Goal: Find specific page/section: Locate item on page

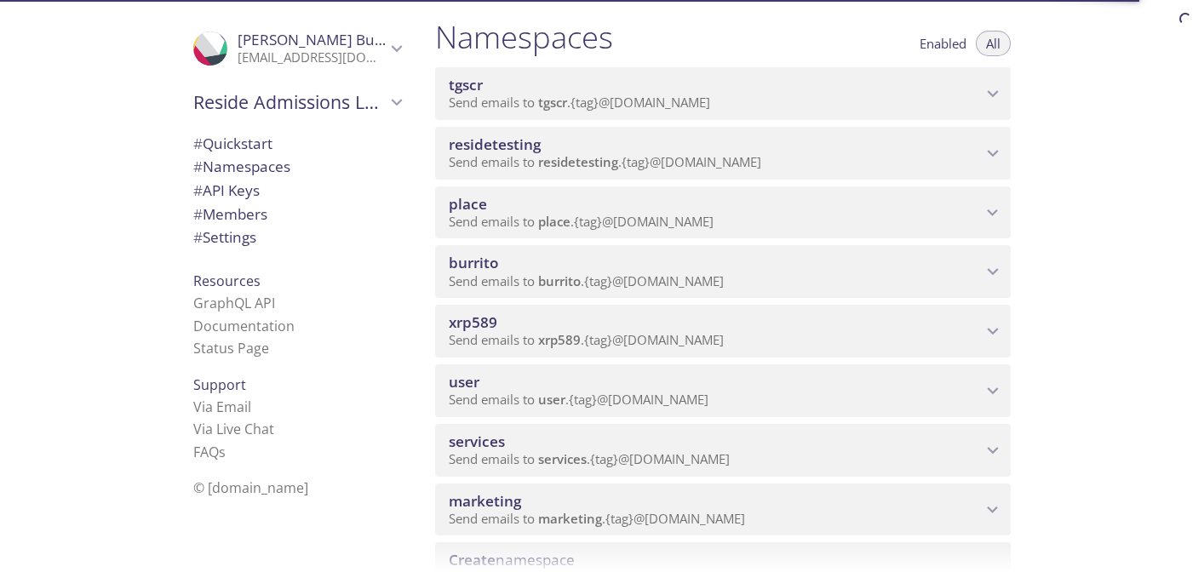
scroll to position [199, 0]
click at [630, 263] on span "burrito" at bounding box center [715, 261] width 533 height 19
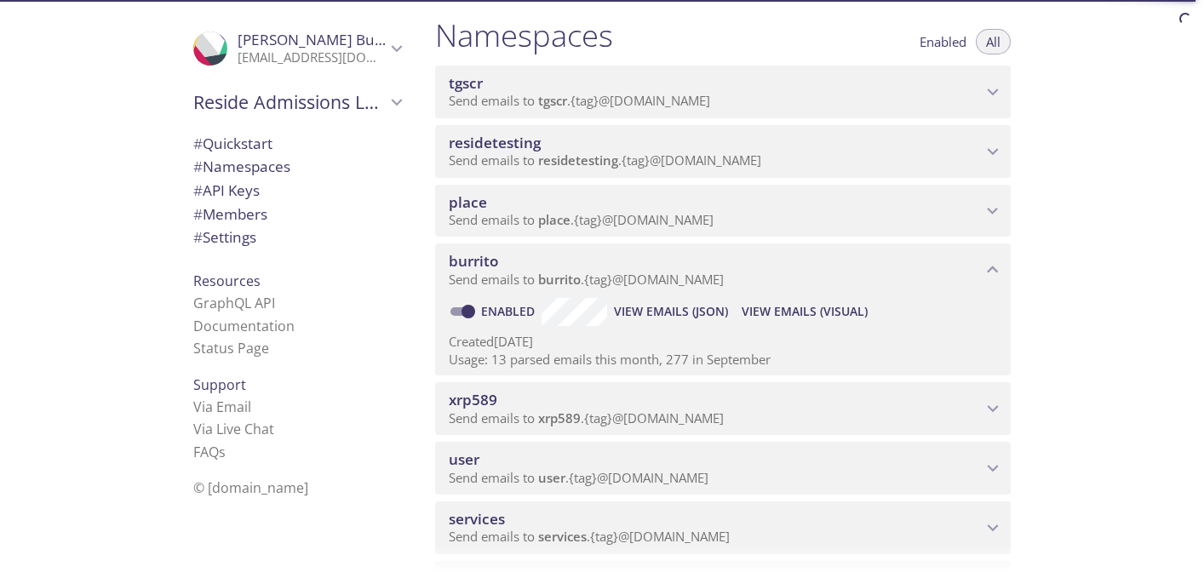
click at [627, 397] on span "xrp589" at bounding box center [715, 400] width 533 height 19
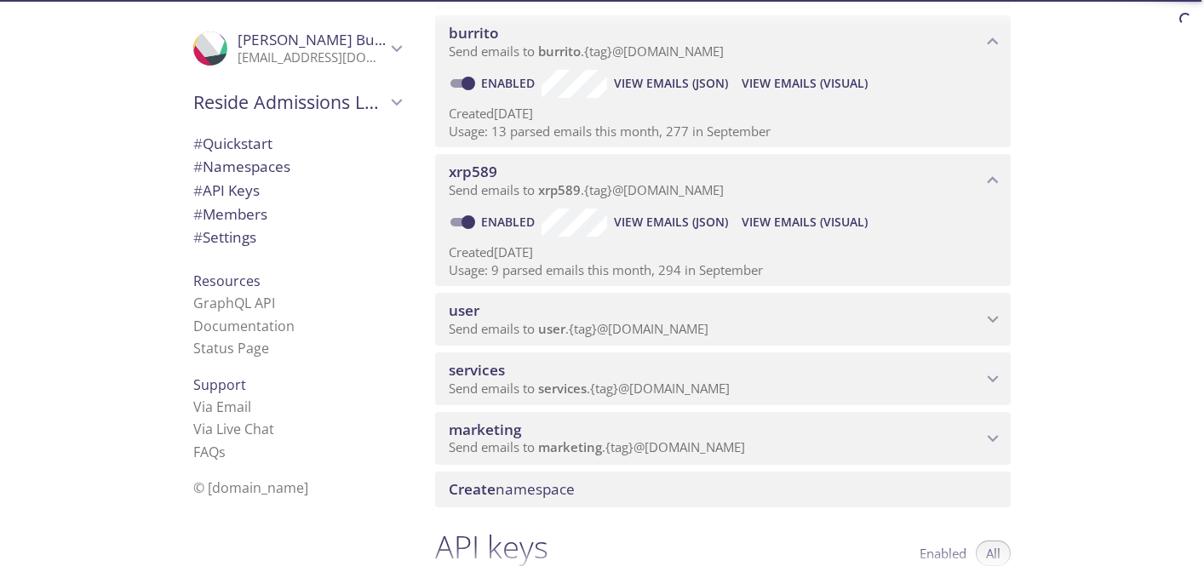
scroll to position [451, 0]
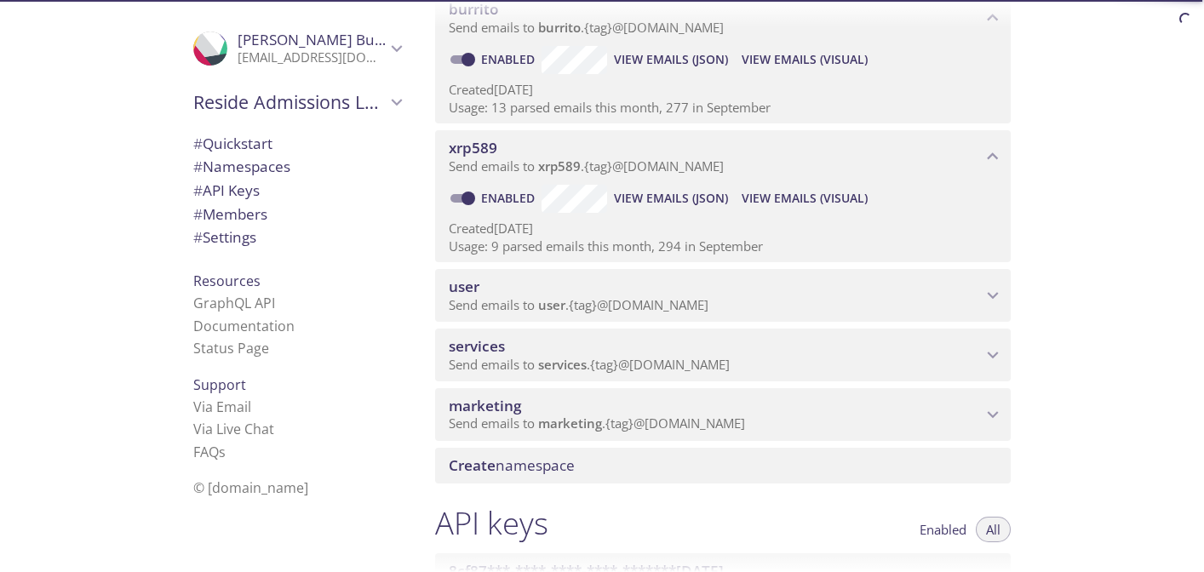
click at [793, 200] on span "View Emails (Visual)" at bounding box center [805, 198] width 126 height 20
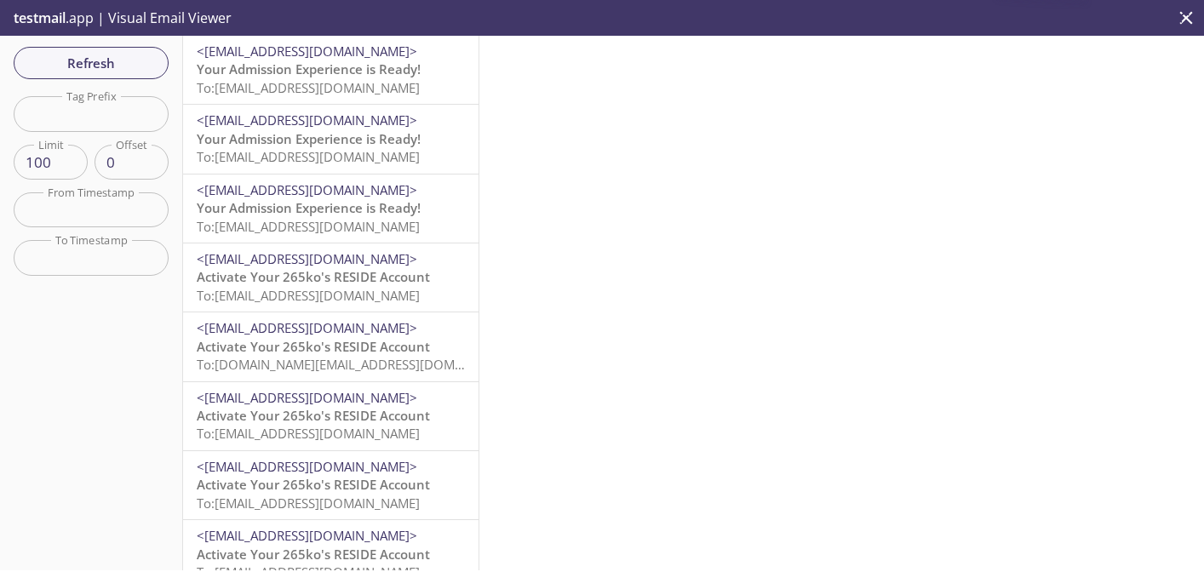
click at [347, 95] on span "To: [EMAIL_ADDRESS][DOMAIN_NAME]" at bounding box center [308, 87] width 223 height 17
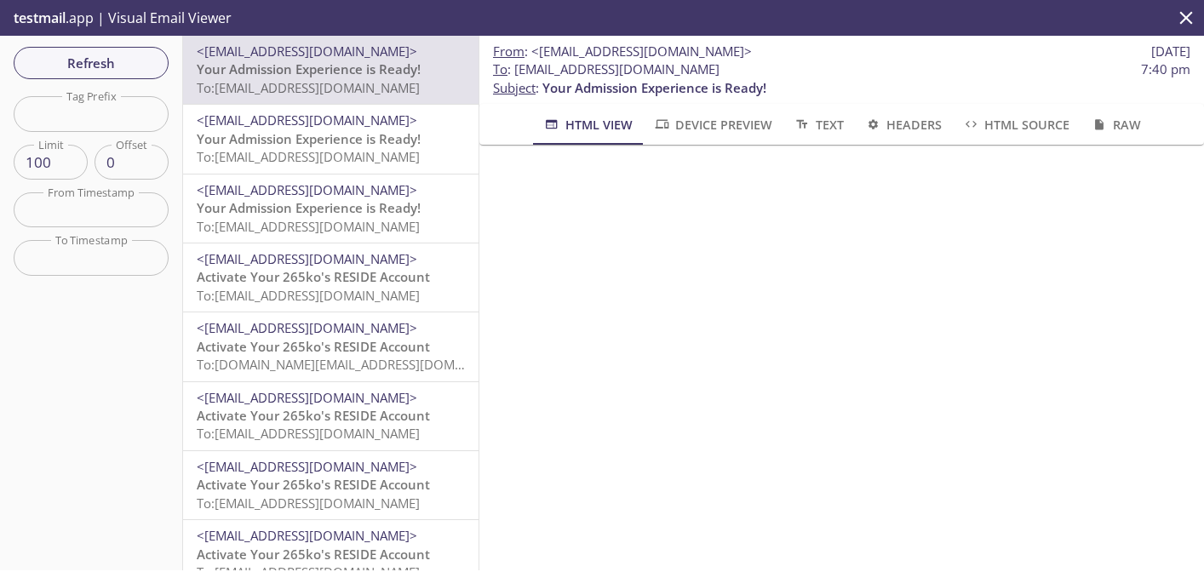
drag, startPoint x: 725, startPoint y: 72, endPoint x: 515, endPoint y: 72, distance: 210.3
click at [515, 72] on span "To : [EMAIL_ADDRESS][DOMAIN_NAME]" at bounding box center [606, 69] width 226 height 18
copy span "[EMAIL_ADDRESS][DOMAIN_NAME]"
